Goal: Transaction & Acquisition: Purchase product/service

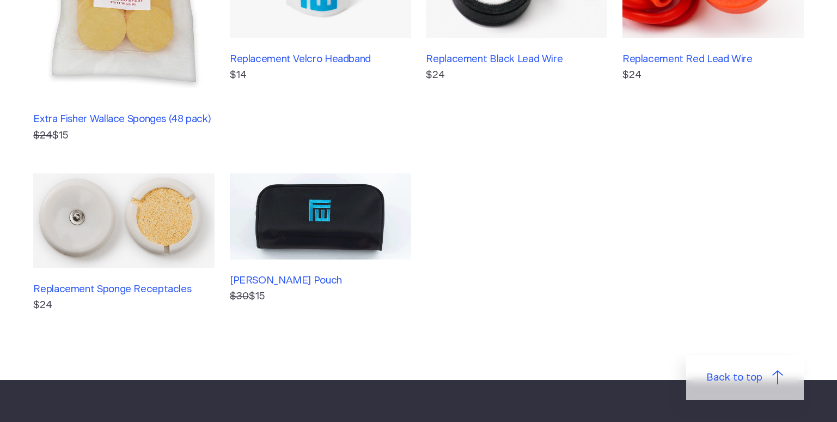
scroll to position [436, 0]
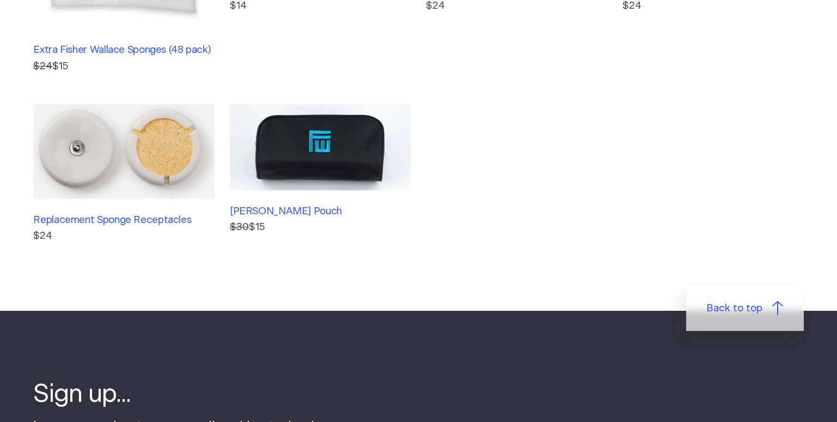
click at [161, 153] on img at bounding box center [123, 151] width 181 height 95
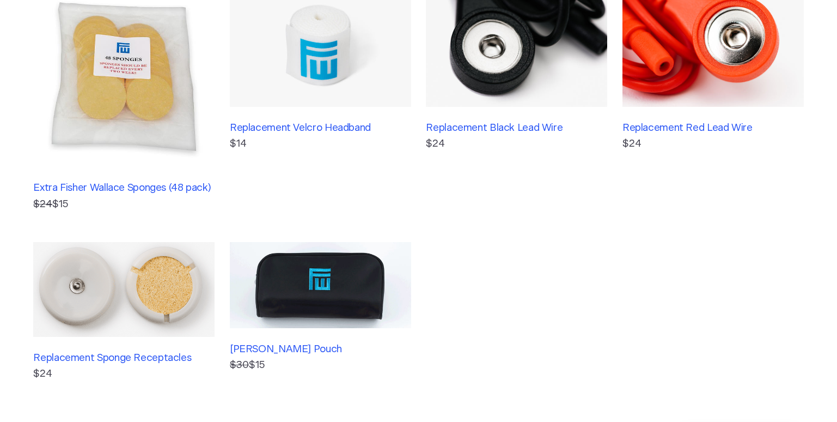
scroll to position [272, 0]
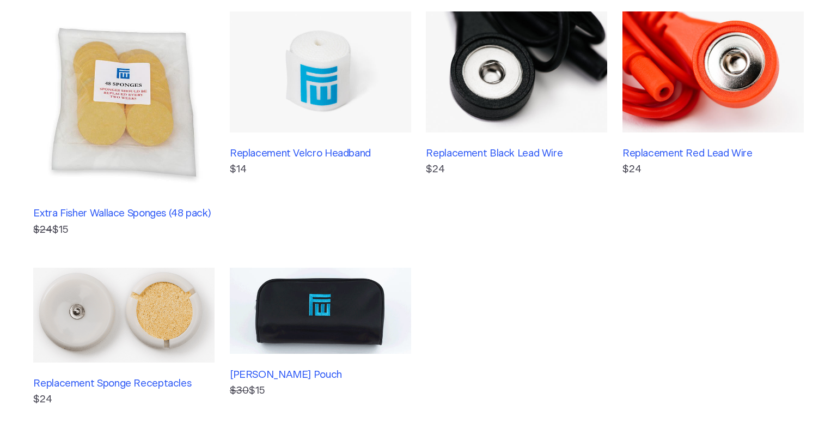
click at [102, 96] on img at bounding box center [123, 101] width 181 height 181
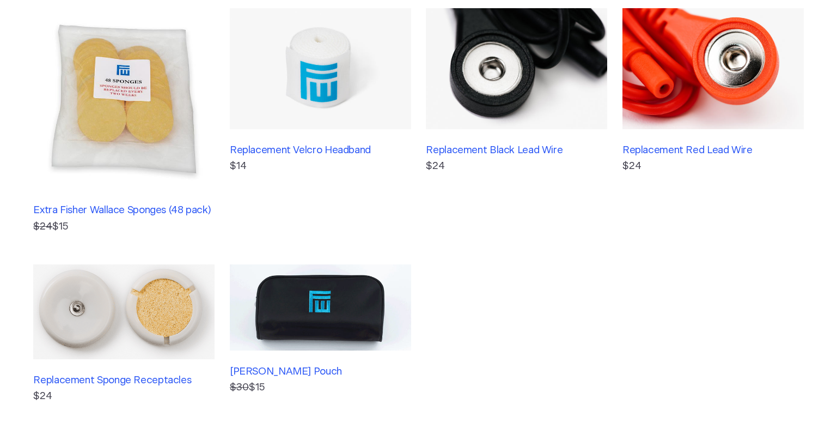
scroll to position [0, 0]
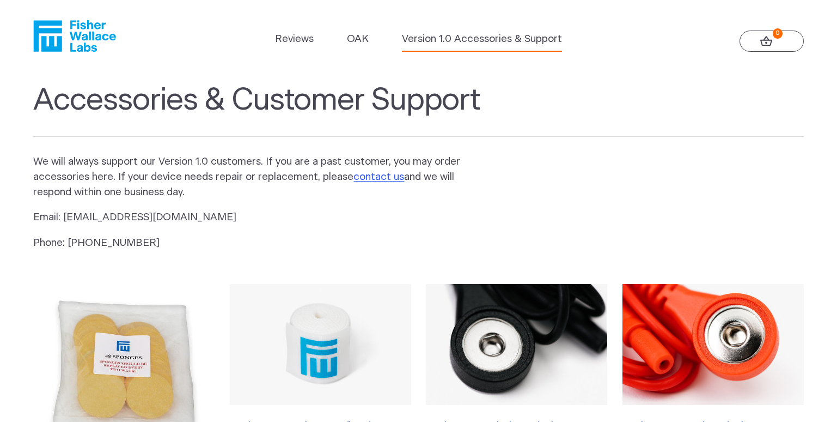
click at [81, 31] on icon "Fisher Wallace" at bounding box center [74, 36] width 83 height 32
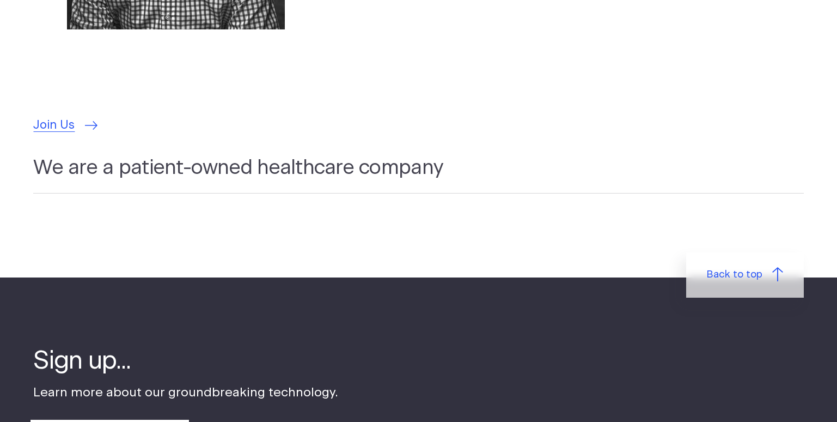
scroll to position [3213, 0]
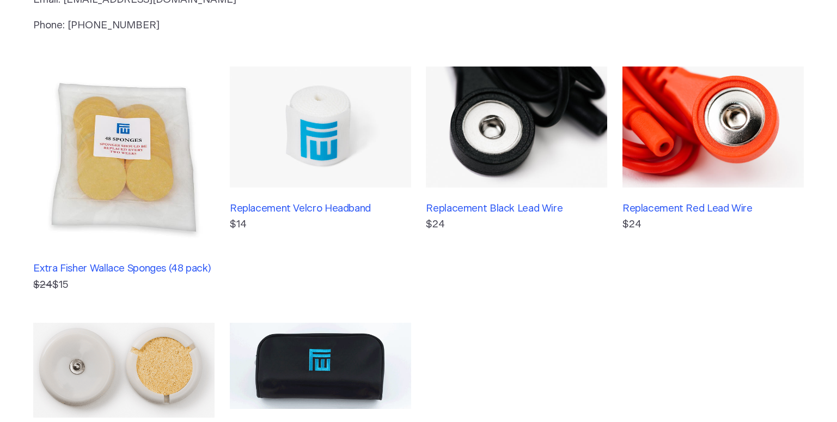
scroll to position [218, 0]
click at [110, 175] on img at bounding box center [123, 156] width 181 height 181
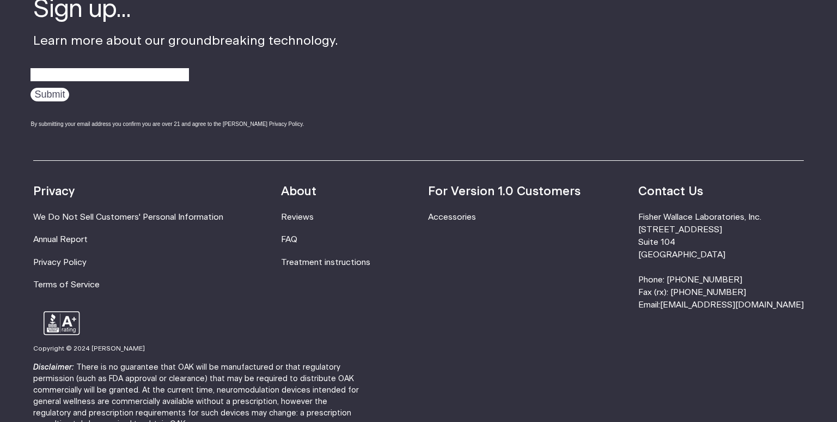
scroll to position [3540, 0]
click at [733, 300] on link "[EMAIL_ADDRESS][DOMAIN_NAME]" at bounding box center [732, 304] width 144 height 8
click at [615, 218] on div "Resources Accessories Privacy We Do Not Sell Customers' Personal Information An…" at bounding box center [418, 235] width 770 height 151
